Goal: Task Accomplishment & Management: Use online tool/utility

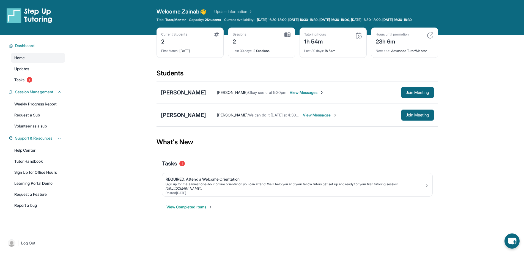
click at [119, 121] on main "Current Students 2 First Match : [DATE] Sessions 2 Last 30 days : 2 Sessions Tu…" at bounding box center [297, 129] width 454 height 188
click at [356, 223] on main "Current Students 2 First Match : [DATE] Sessions 2 Last 30 days : 2 Sessions Tu…" at bounding box center [298, 129] width 282 height 188
click at [414, 94] on span "Join Meeting" at bounding box center [418, 92] width 24 height 3
click at [337, 118] on span "View Messages" at bounding box center [320, 115] width 34 height 6
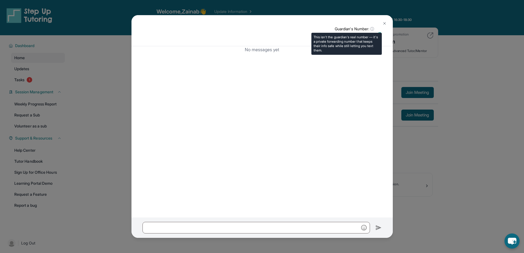
click at [372, 27] on span "ⓘ" at bounding box center [372, 29] width 4 height 6
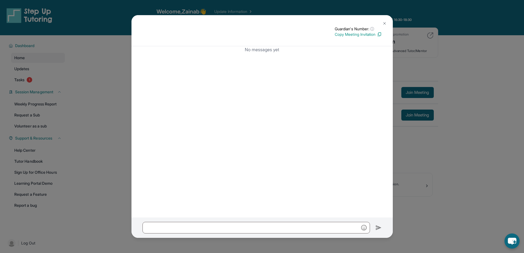
click at [383, 23] on img at bounding box center [385, 23] width 4 height 4
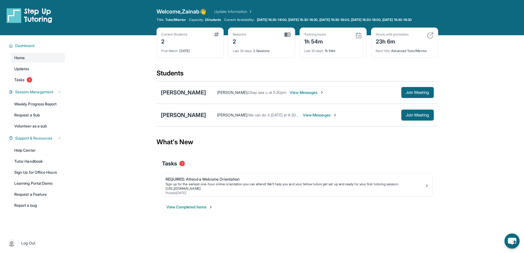
click at [173, 119] on div "[PERSON_NAME]" at bounding box center [183, 115] width 45 height 8
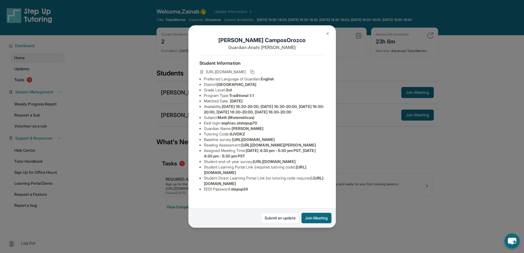
click at [327, 34] on img at bounding box center [328, 33] width 4 height 4
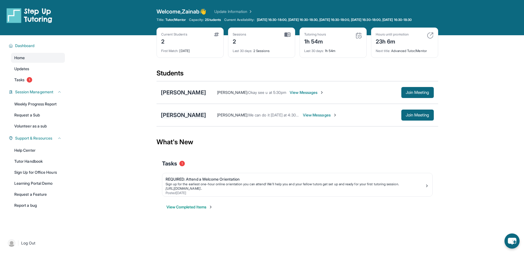
click at [187, 119] on div "[PERSON_NAME]" at bounding box center [183, 115] width 45 height 8
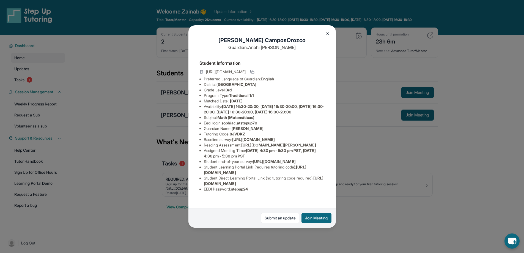
click at [327, 34] on img at bounding box center [328, 33] width 4 height 4
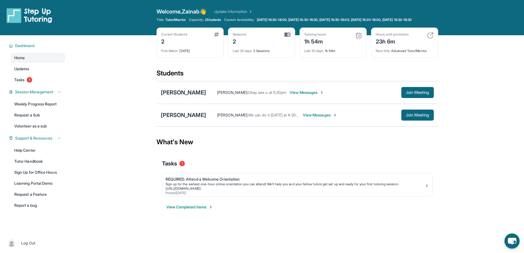
click at [187, 95] on div "[PERSON_NAME]" at bounding box center [183, 93] width 45 height 8
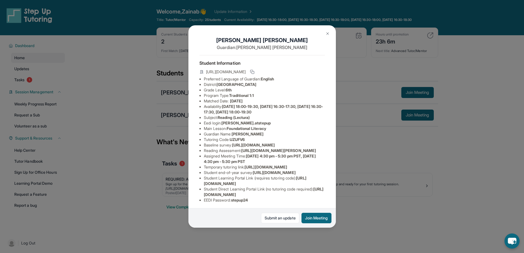
click at [123, 97] on div "[PERSON_NAME] Guardian: [PERSON_NAME] Student Information [URL][DOMAIN_NAME] Pr…" at bounding box center [262, 126] width 524 height 253
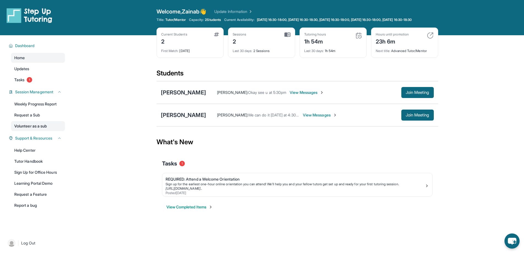
click at [31, 130] on link "Volunteer as a sub" at bounding box center [38, 126] width 54 height 10
click at [174, 94] on div "[PERSON_NAME]" at bounding box center [183, 93] width 45 height 8
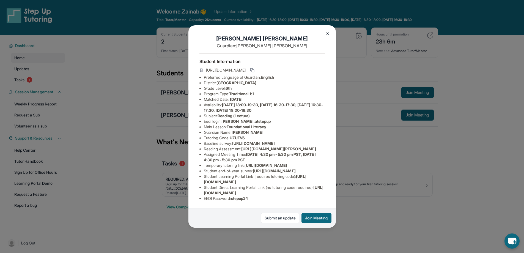
scroll to position [28, 0]
drag, startPoint x: 204, startPoint y: 100, endPoint x: 261, endPoint y: 98, distance: 56.7
click at [277, 119] on li "Eedi login : alessandrad.atstepup" at bounding box center [264, 122] width 121 height 6
copy li "Eedi login : alessandrad.atstepup"
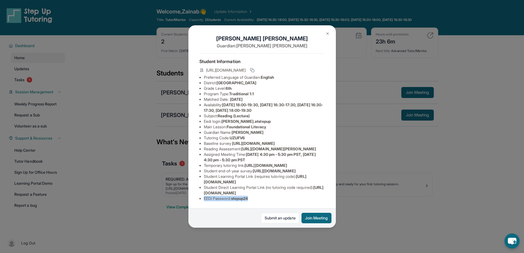
drag, startPoint x: 203, startPoint y: 195, endPoint x: 253, endPoint y: 195, distance: 49.8
click at [253, 195] on ul "Preferred Language of Guardian: English District: Selma Unified School District…" at bounding box center [262, 138] width 125 height 127
copy li "EEDI Password : stepup24"
click at [327, 34] on img at bounding box center [328, 33] width 4 height 4
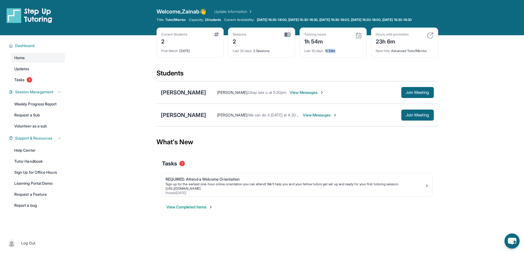
drag, startPoint x: 327, startPoint y: 54, endPoint x: 356, endPoint y: 54, distance: 28.1
click at [355, 53] on div "Last 30 days : 1h 54m" at bounding box center [333, 49] width 58 height 8
drag, startPoint x: 375, startPoint y: 44, endPoint x: 408, endPoint y: 44, distance: 32.5
click at [408, 44] on div "Hours until promotion 23h 6m Next title : Advanced Tutor/Mentor" at bounding box center [404, 43] width 67 height 30
click at [130, 114] on main "Current Students 2 First Match : [DATE] Sessions 2 Last 30 days : 2 Sessions Tu…" at bounding box center [297, 129] width 454 height 188
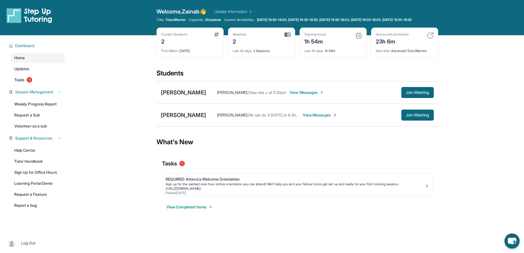
click at [337, 118] on span "View Messages" at bounding box center [320, 115] width 34 height 6
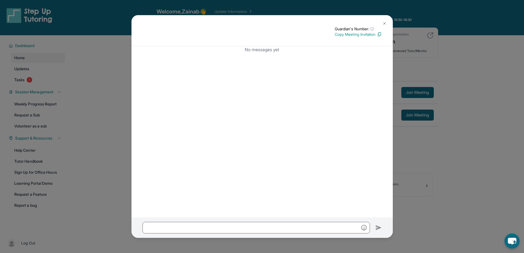
click at [384, 23] on img at bounding box center [385, 23] width 4 height 4
